Goal: Task Accomplishment & Management: Manage account settings

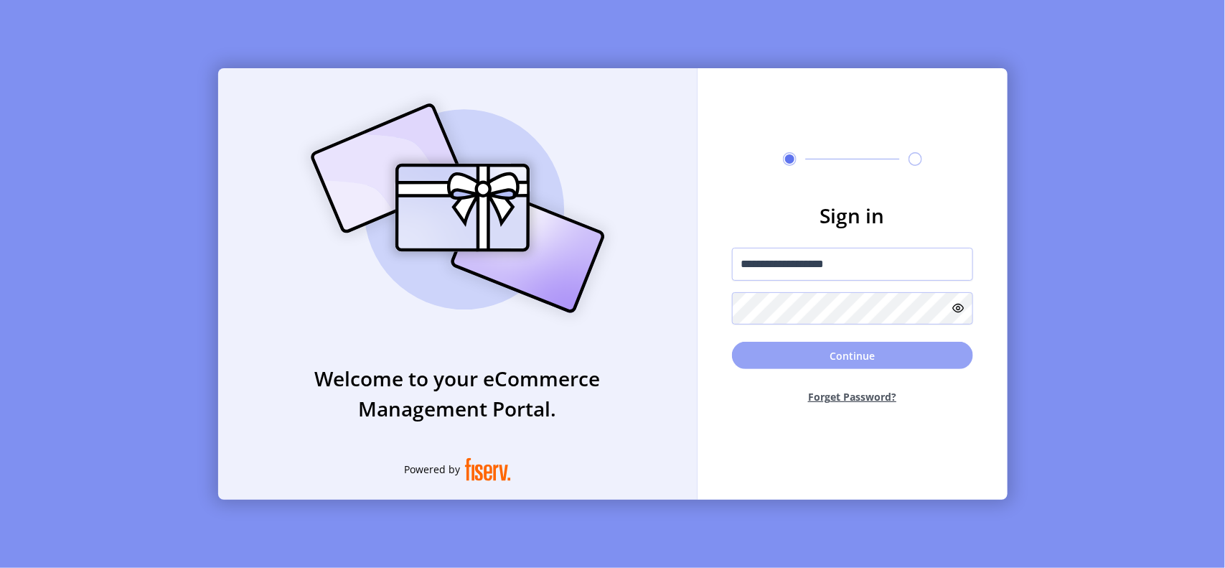
click at [838, 360] on button "Continue" at bounding box center [852, 355] width 241 height 27
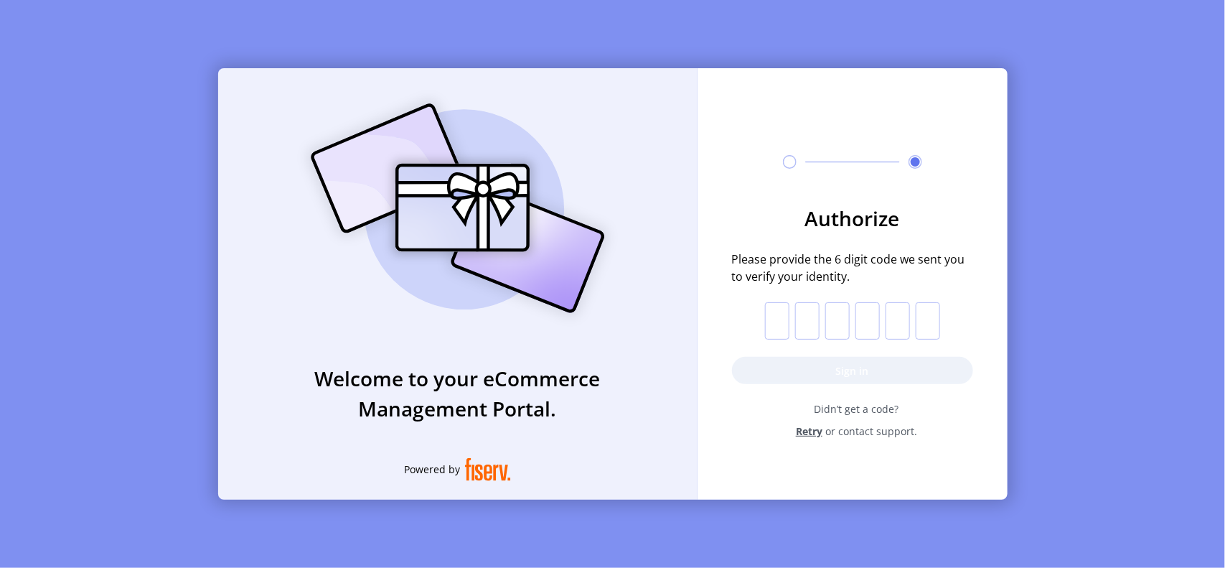
click at [786, 321] on input "text" at bounding box center [777, 320] width 24 height 37
paste input "*"
type input "*"
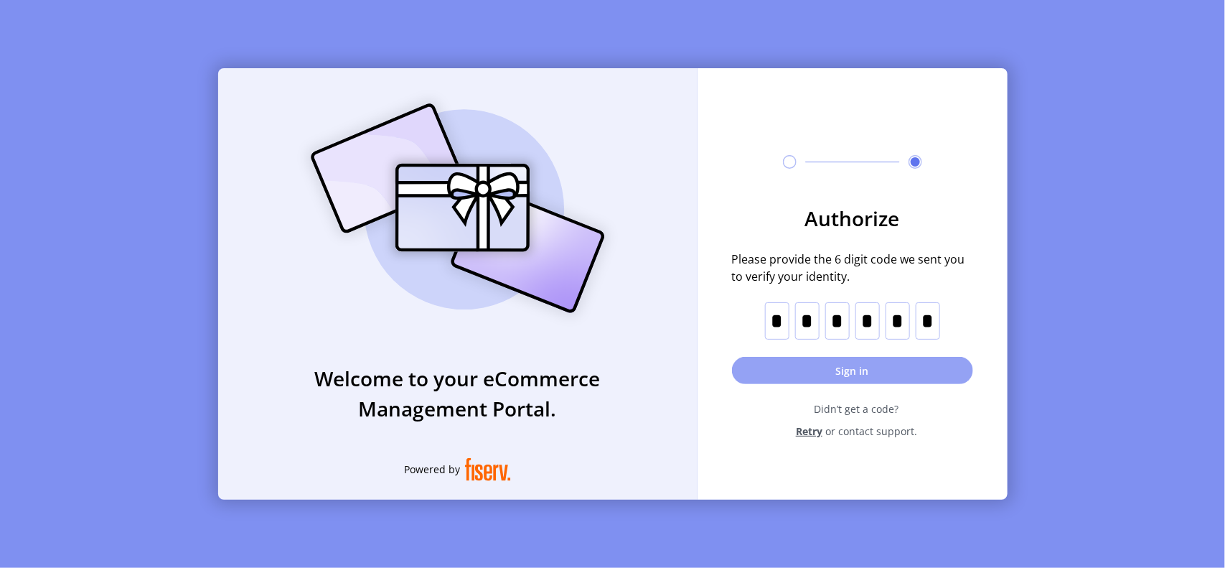
click at [848, 368] on button "Sign in" at bounding box center [852, 370] width 241 height 27
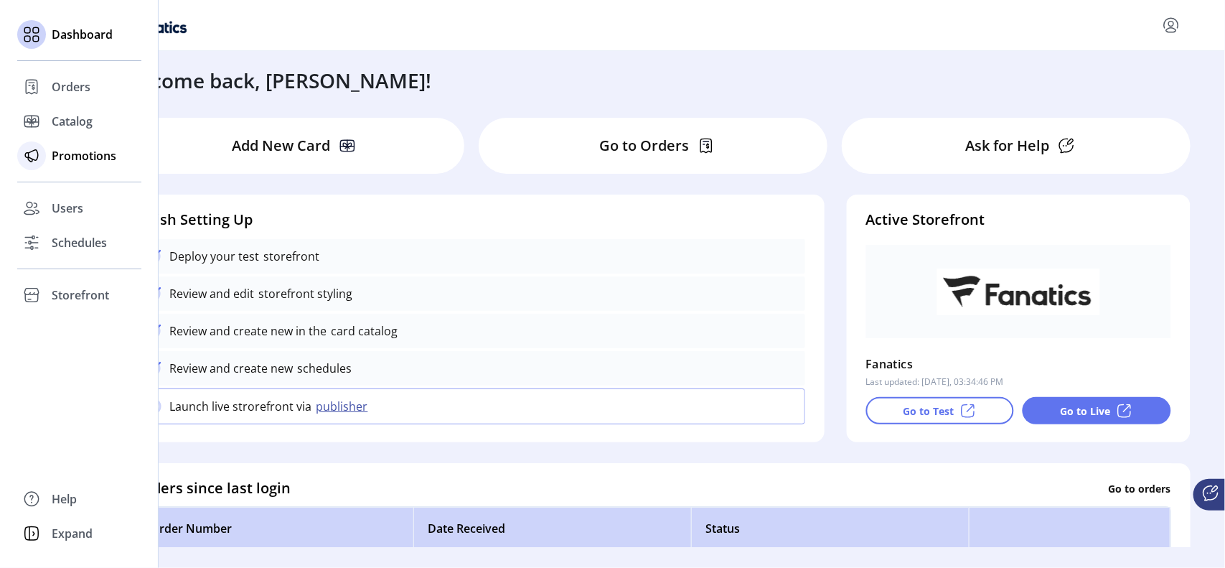
click at [70, 158] on span "Promotions" at bounding box center [84, 155] width 65 height 17
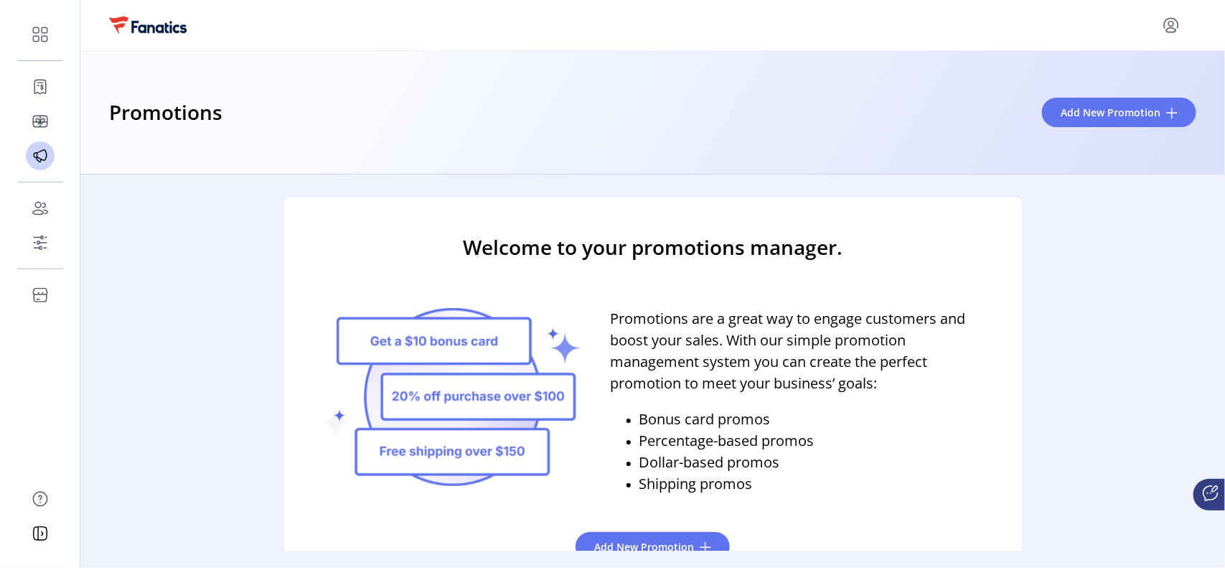
scroll to position [34, 0]
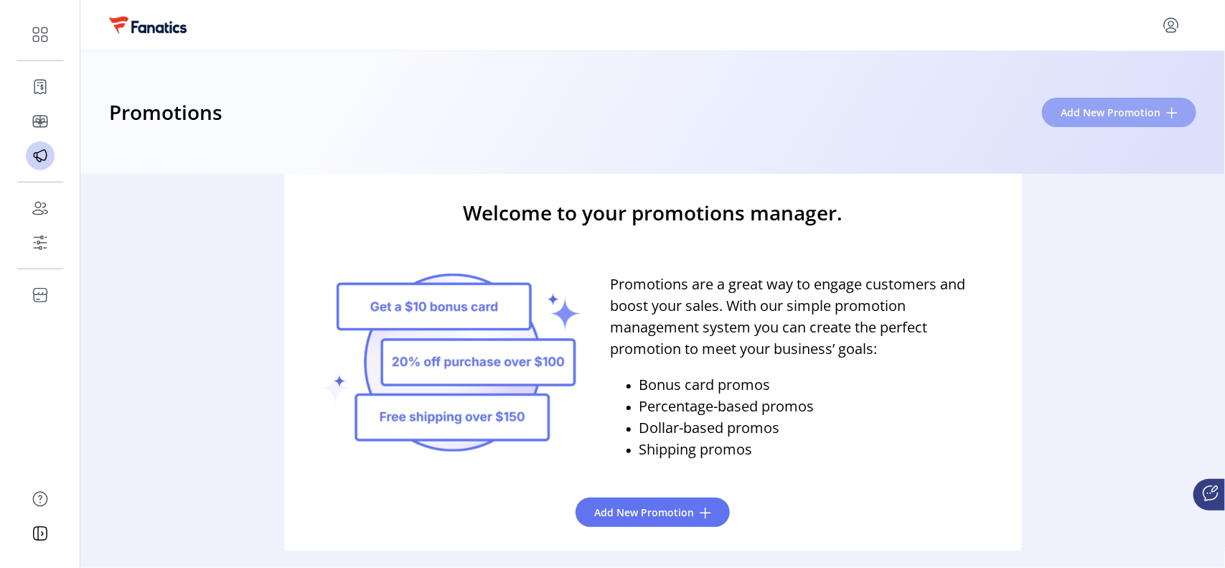
click at [1097, 109] on span "Add New Promotion" at bounding box center [1111, 112] width 100 height 15
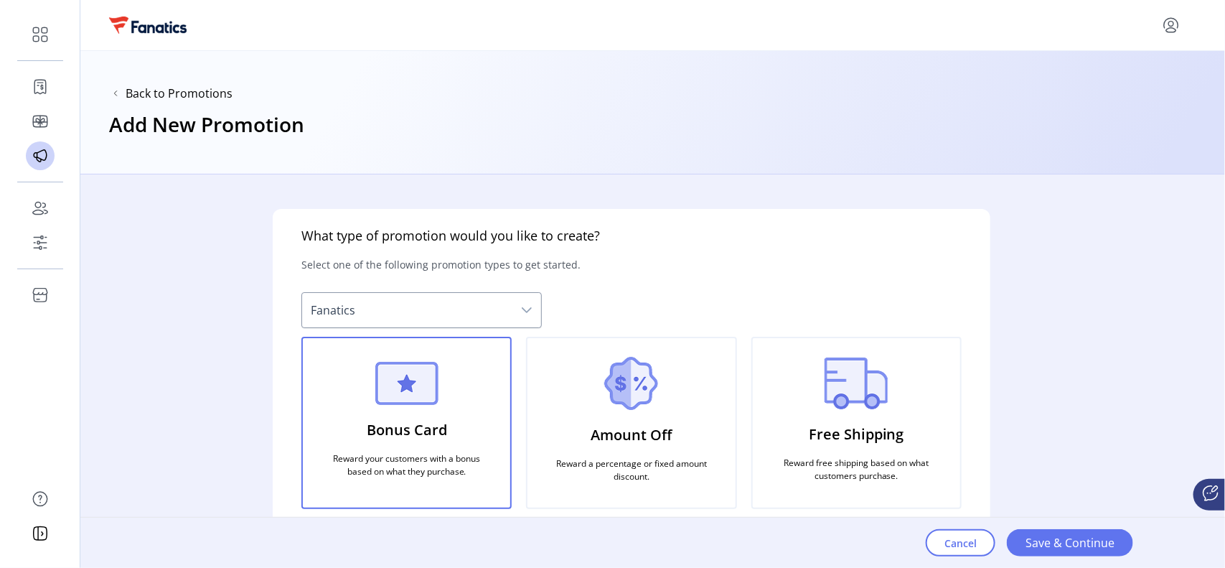
click at [530, 304] on div "dropdown trigger" at bounding box center [527, 310] width 29 height 34
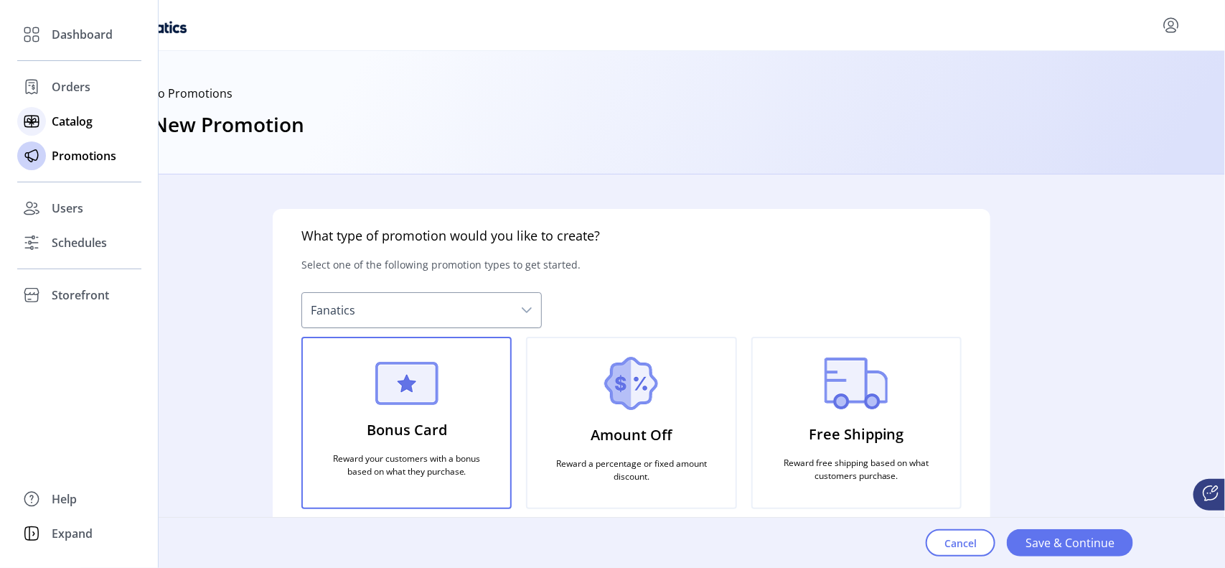
click at [68, 113] on span "Catalog" at bounding box center [72, 121] width 41 height 17
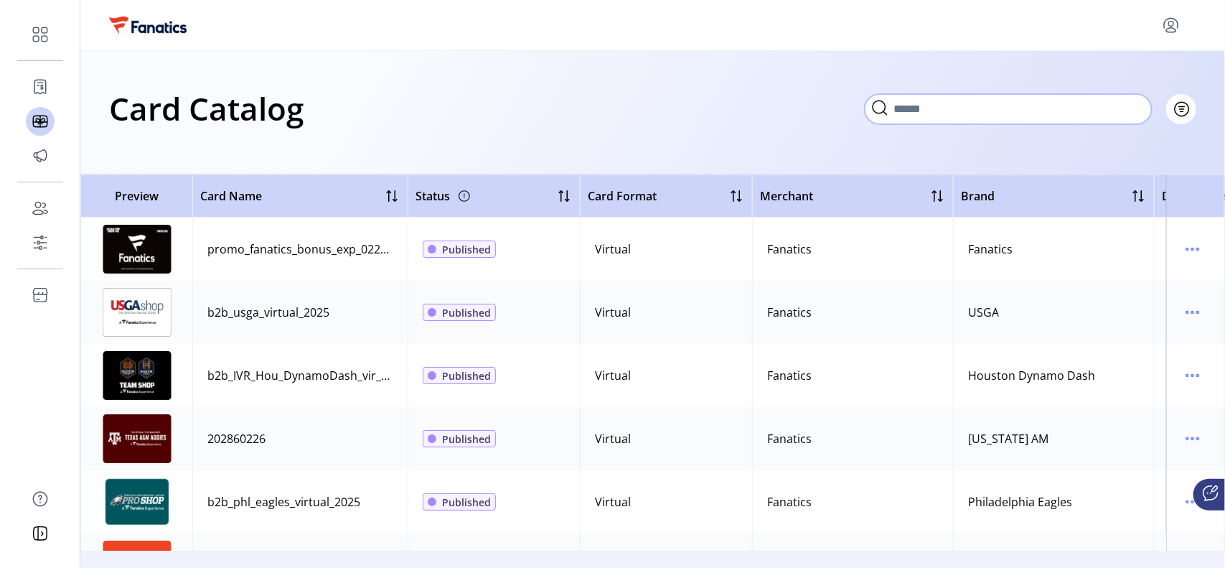
click at [1139, 106] on input "Search" at bounding box center [1008, 109] width 287 height 30
type input "***"
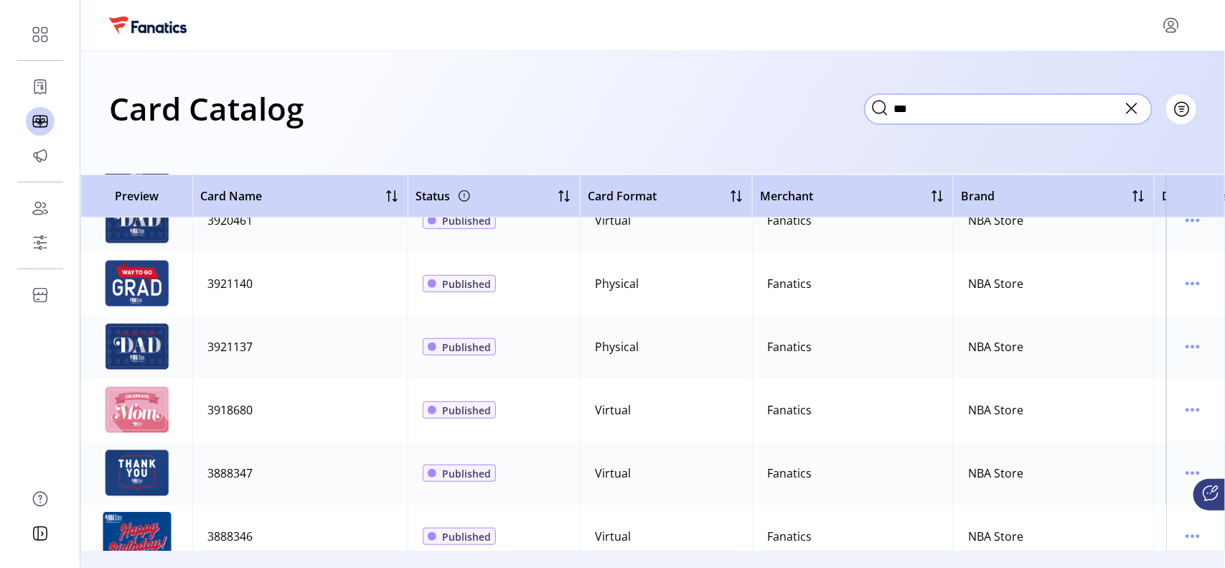
scroll to position [3218, 0]
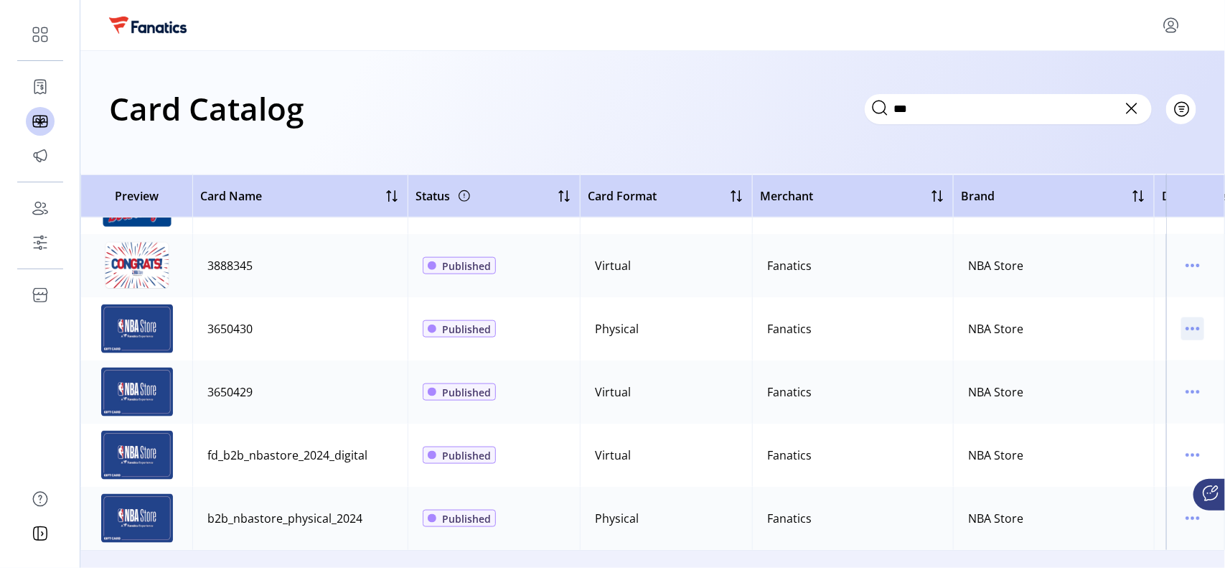
click at [1174, 314] on td at bounding box center [1196, 328] width 59 height 63
click at [1190, 317] on icon "menu" at bounding box center [1193, 328] width 23 height 23
click at [1118, 349] on span "View Details" at bounding box center [1126, 342] width 119 height 11
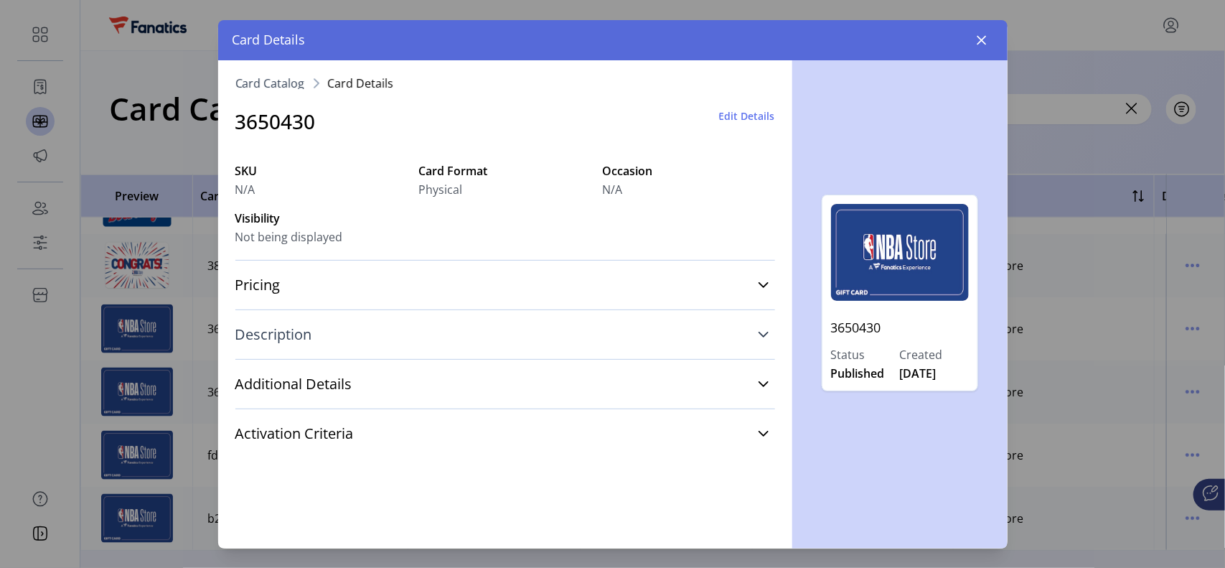
click at [288, 342] on span "Description" at bounding box center [273, 334] width 77 height 14
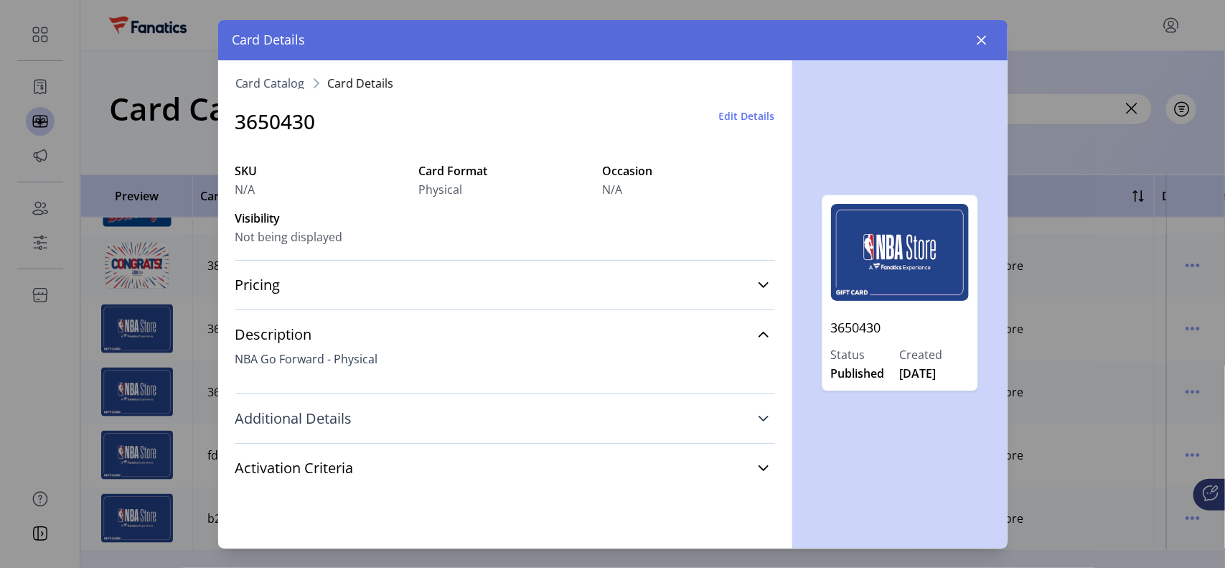
click at [329, 420] on span "Additional Details" at bounding box center [293, 418] width 117 height 14
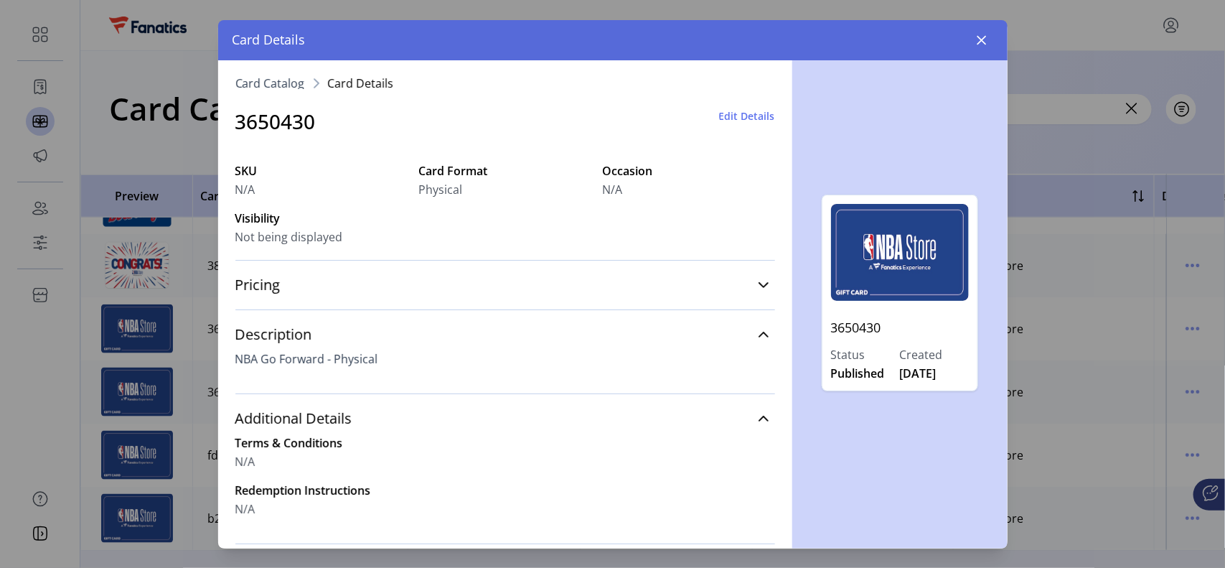
click at [738, 115] on span "Edit Details" at bounding box center [747, 115] width 56 height 15
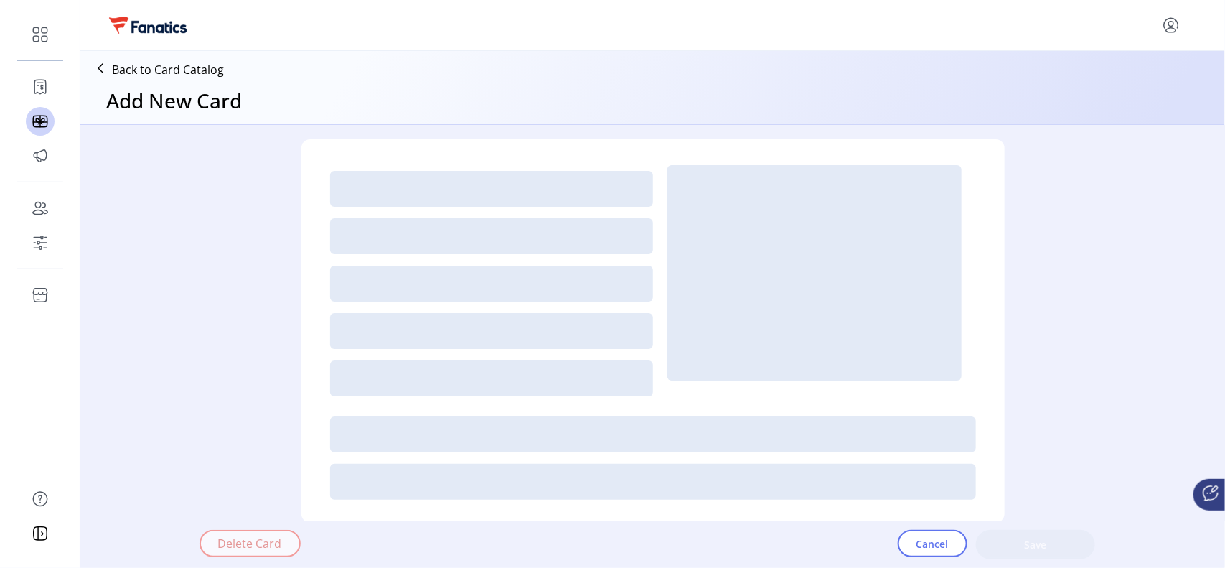
type textarea "**********"
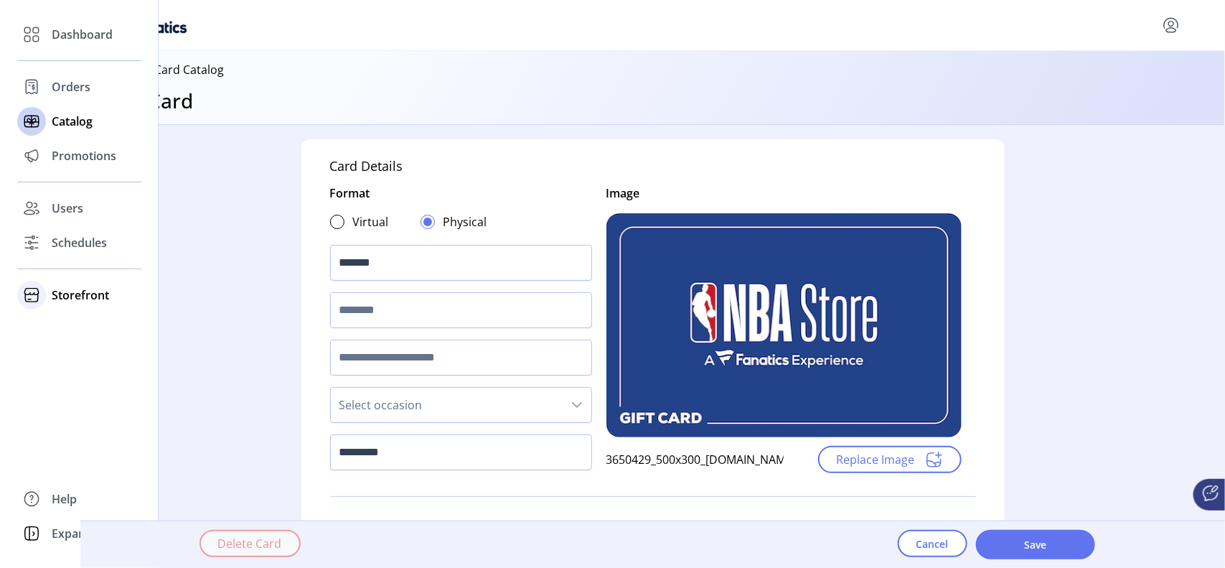
click at [73, 288] on span "Storefront" at bounding box center [80, 294] width 57 height 17
click at [73, 238] on span "Schedules" at bounding box center [79, 242] width 55 height 17
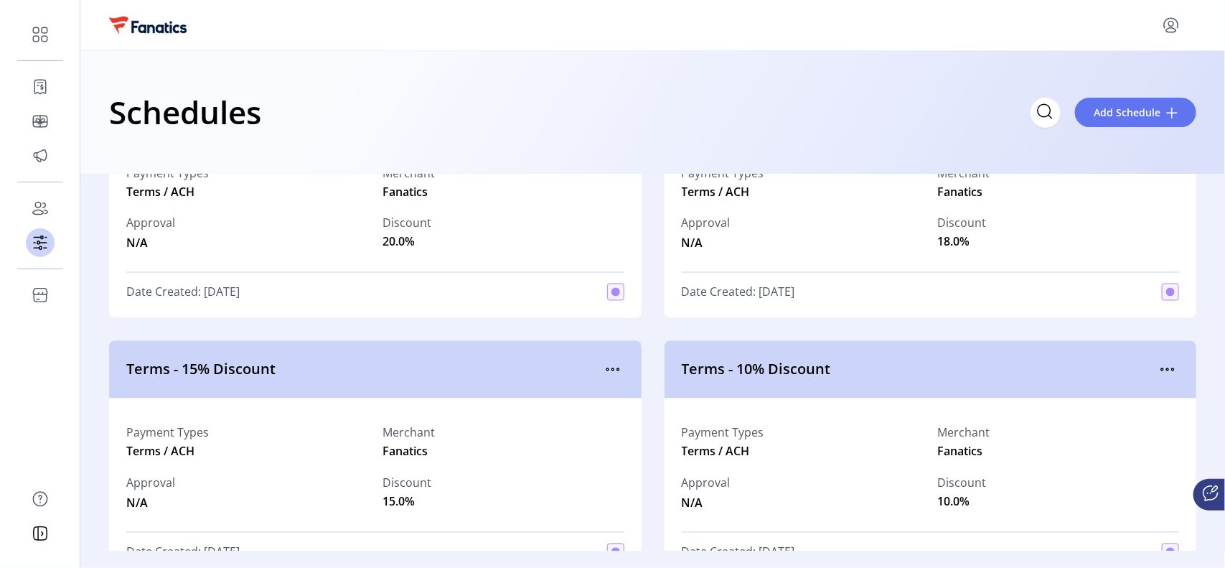
scroll to position [6669, 0]
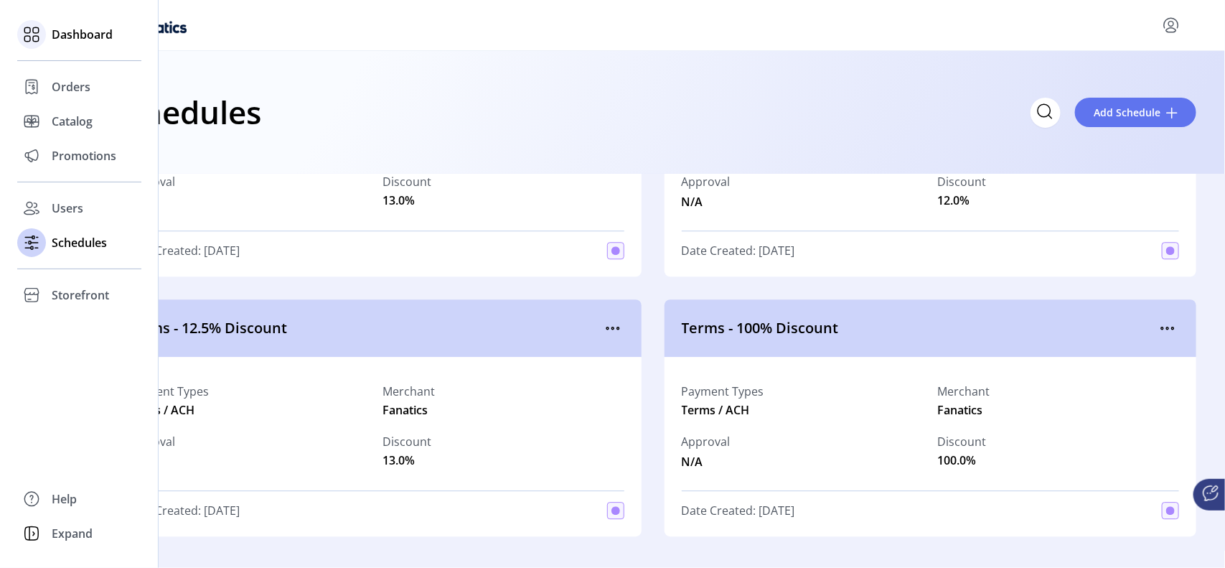
click at [62, 37] on span "Dashboard" at bounding box center [82, 34] width 61 height 17
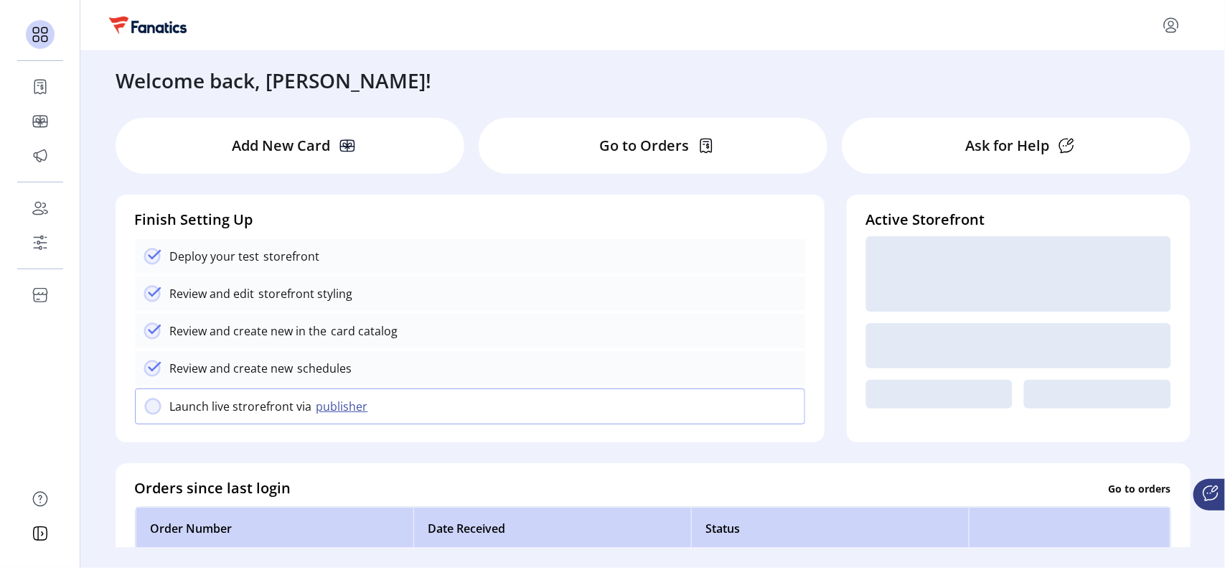
scroll to position [179, 0]
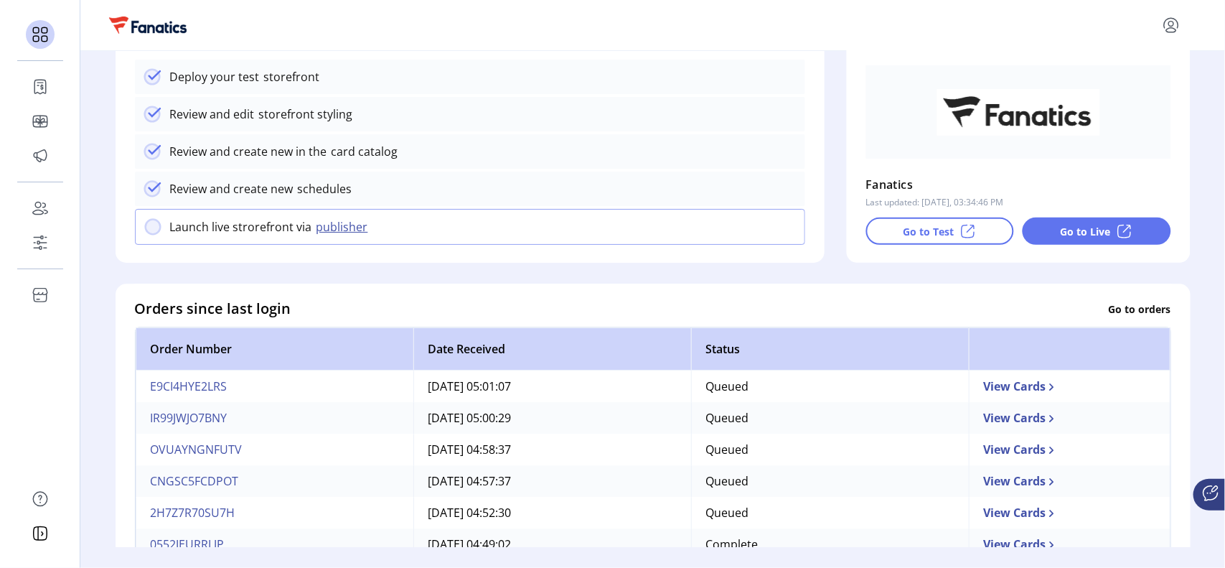
click at [1207, 495] on icon at bounding box center [1210, 493] width 17 height 17
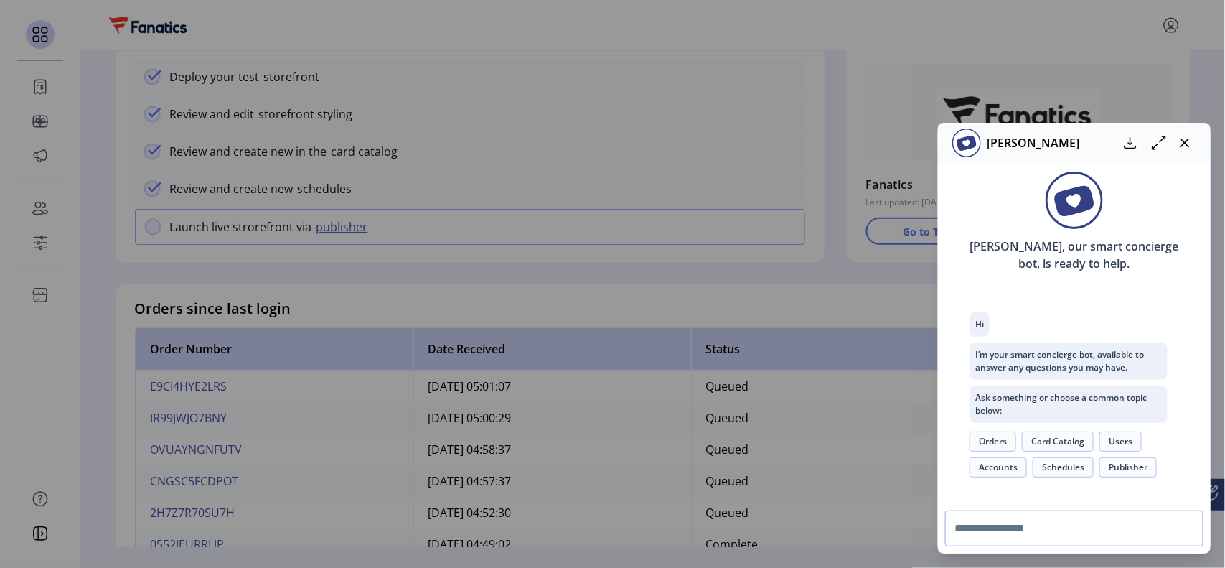
click at [989, 529] on input "text" at bounding box center [1074, 528] width 258 height 36
type input "**********"
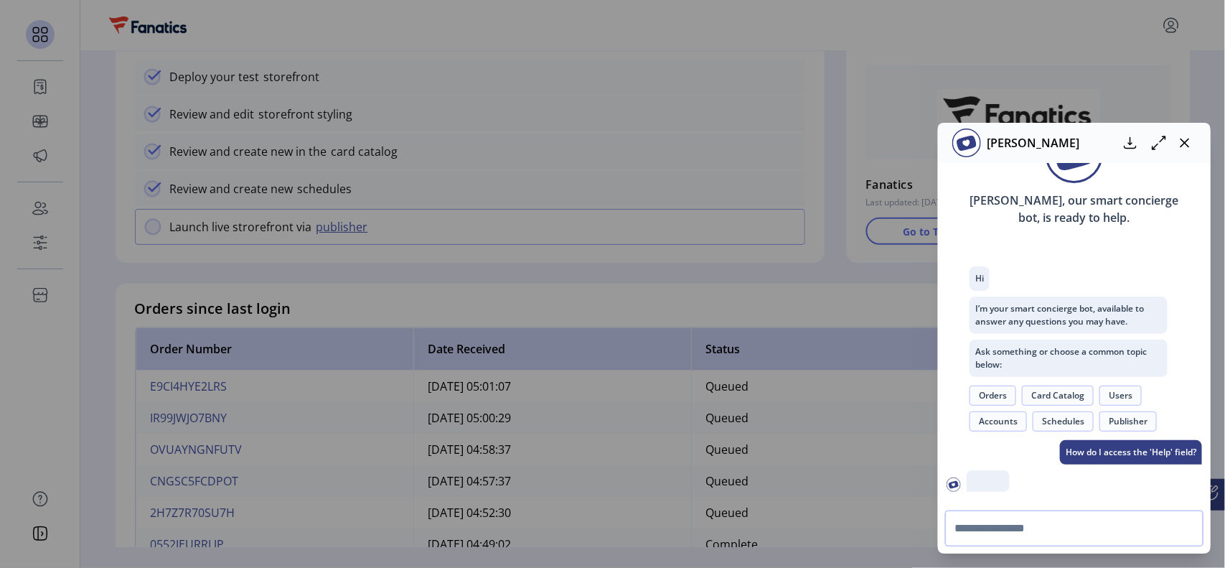
scroll to position [126, 0]
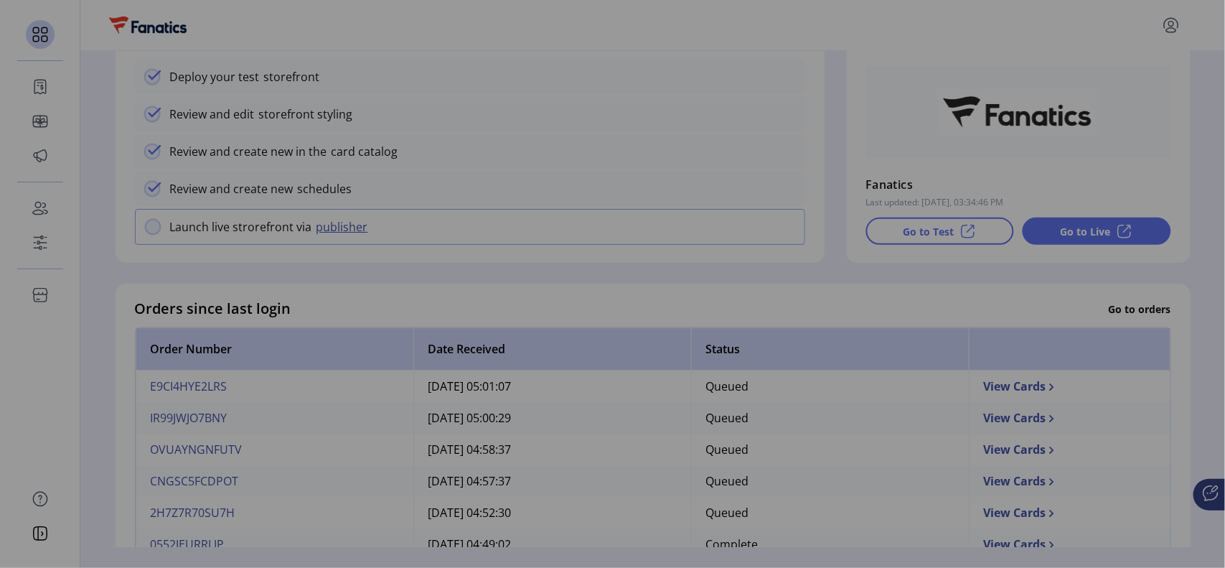
click at [45, 497] on div "[PERSON_NAME] [PERSON_NAME], our smart concierge bot, is ready to help. Hi I’m …" at bounding box center [612, 284] width 1225 height 568
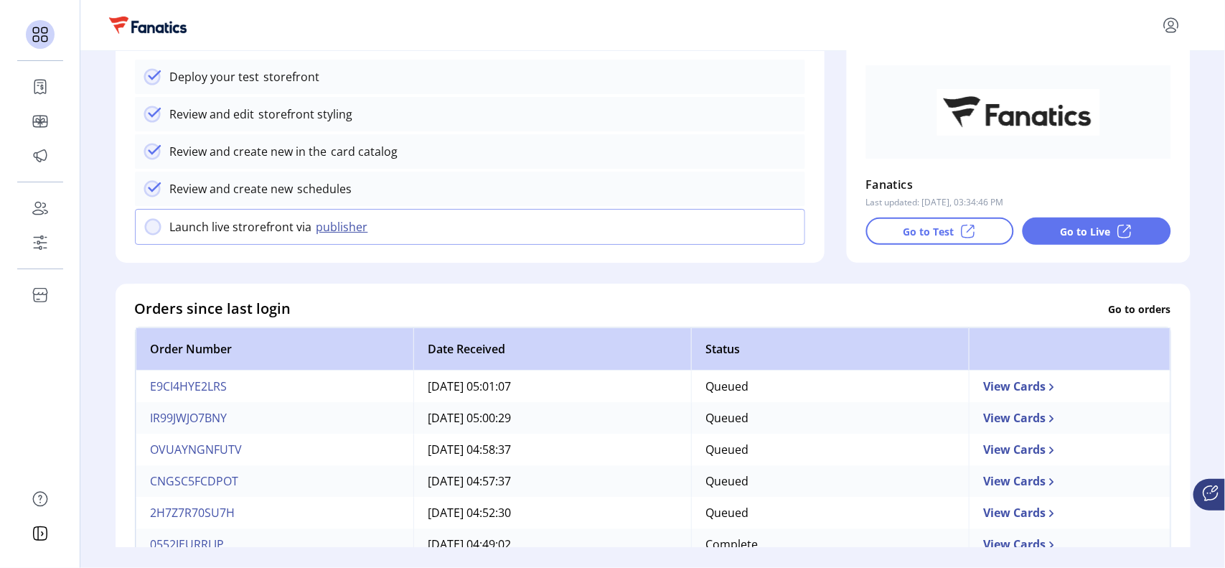
click at [1215, 494] on icon at bounding box center [1210, 493] width 17 height 17
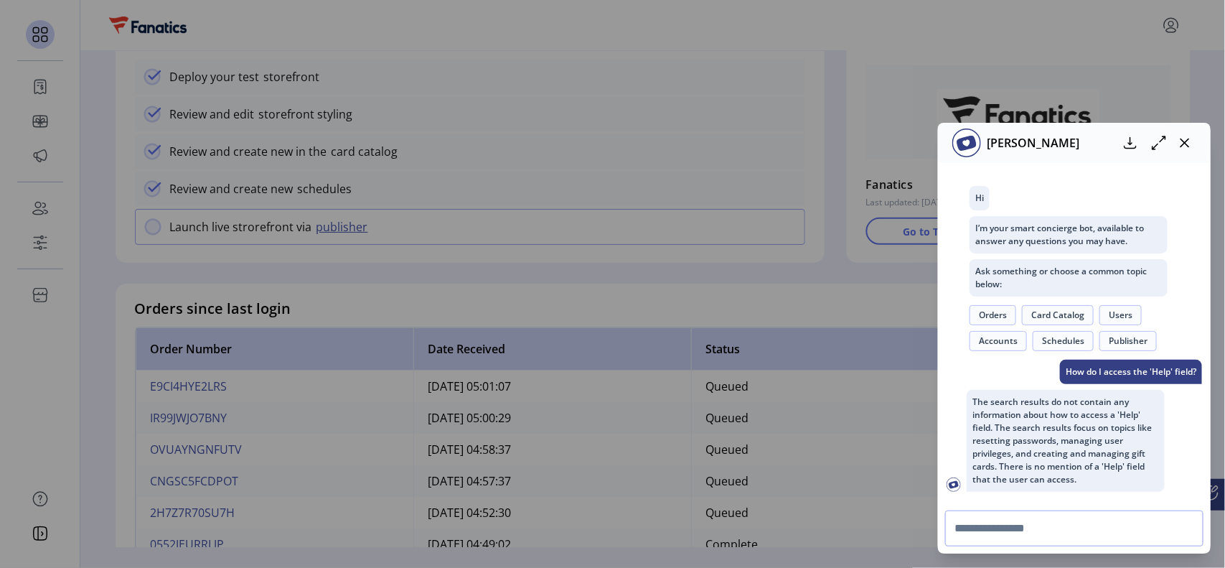
click at [1005, 532] on input "text" at bounding box center [1074, 528] width 258 height 36
type input "**********"
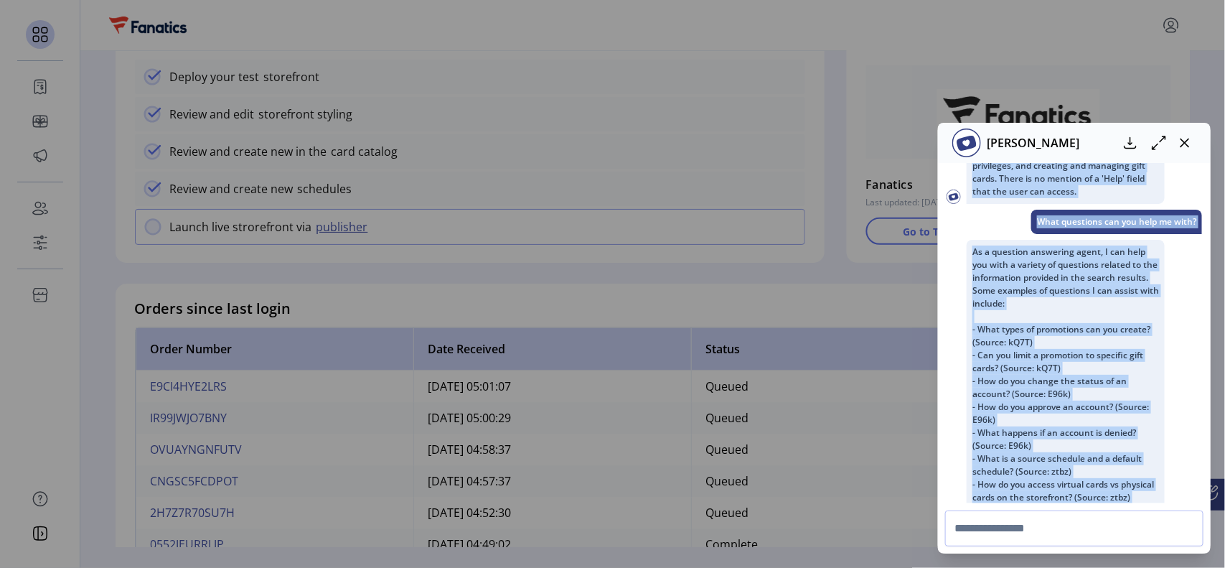
scroll to position [402, 0]
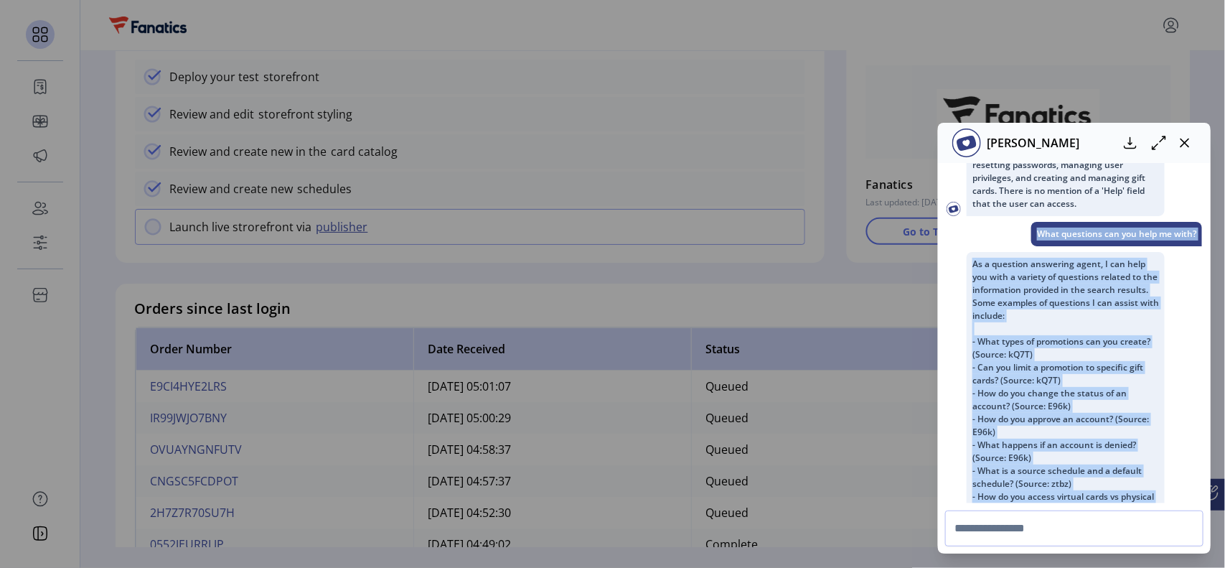
drag, startPoint x: 1047, startPoint y: 482, endPoint x: 964, endPoint y: 230, distance: 265.1
click at [964, 230] on div "Hi I’m your smart concierge bot, available to answer any questions you may have…" at bounding box center [1075, 228] width 256 height 698
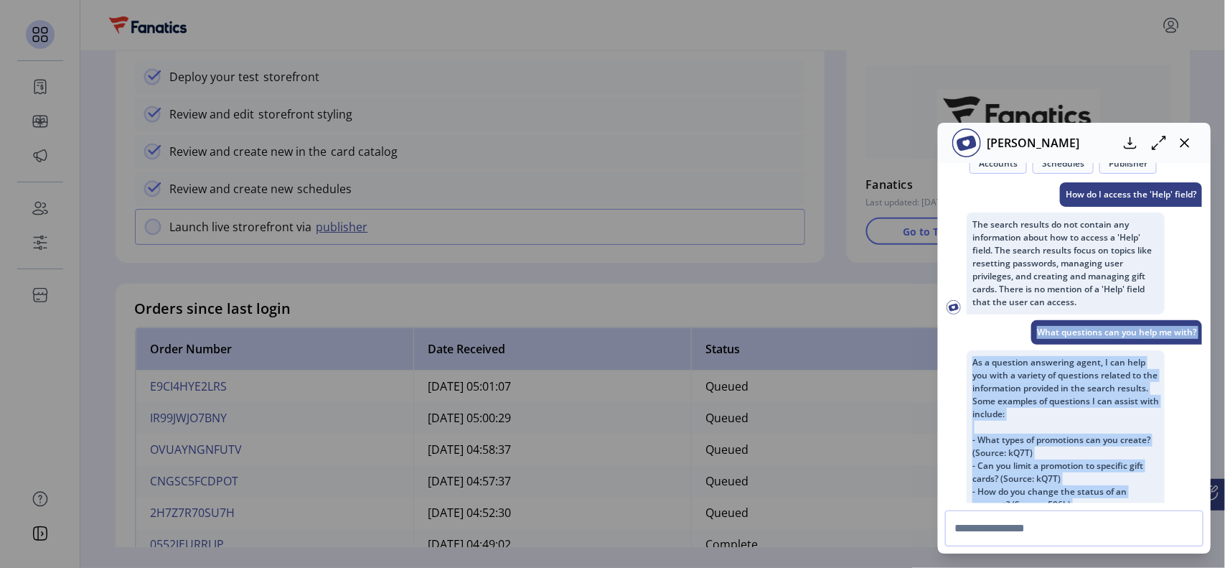
scroll to position [483, 0]
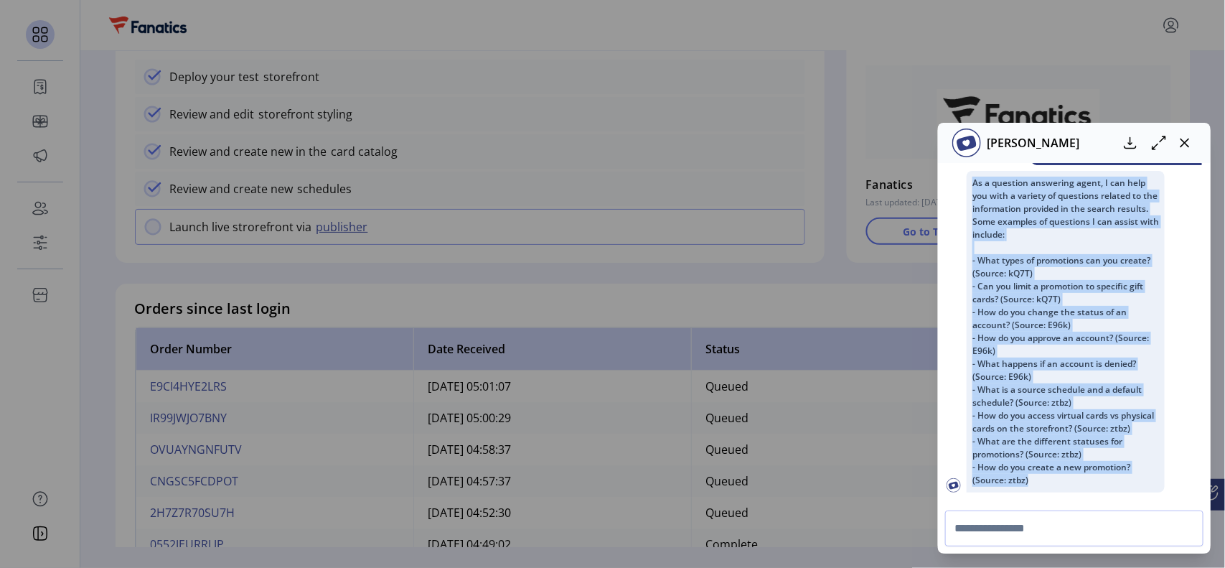
copy div "What questions can you help me with? As a question answering agent, I can help …"
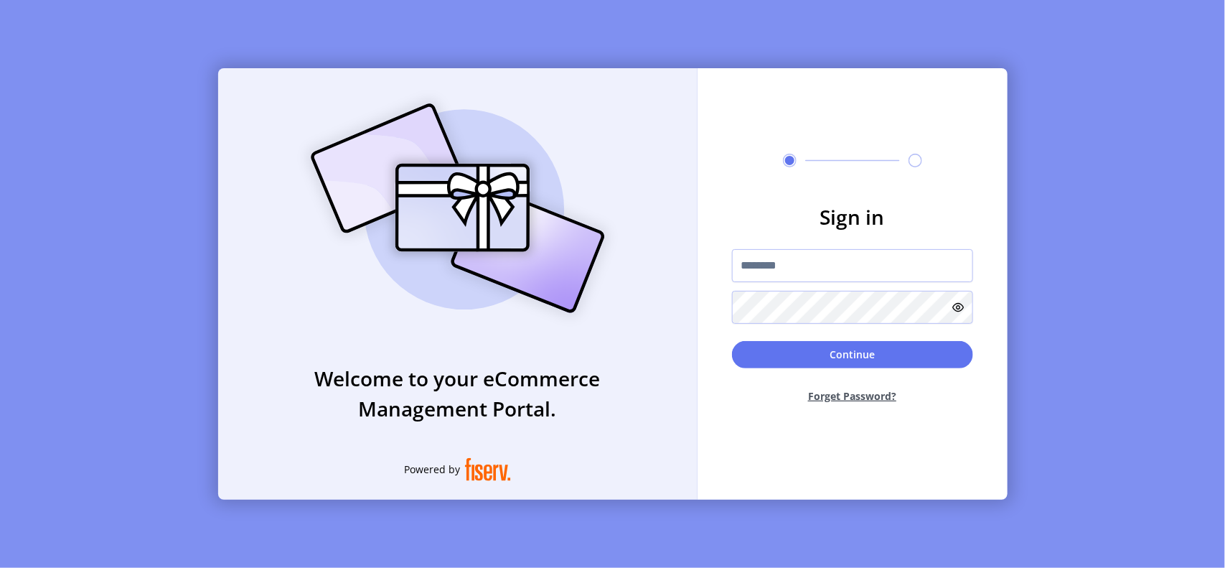
type input "**********"
